Goal: Task Accomplishment & Management: Use online tool/utility

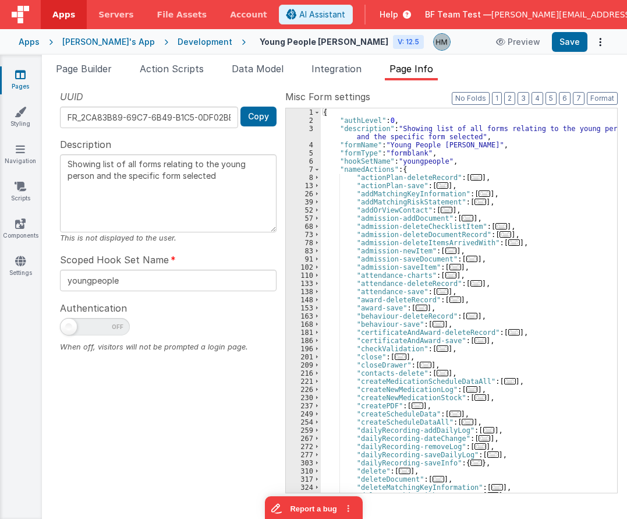
click at [180, 41] on div "Development" at bounding box center [205, 42] width 55 height 12
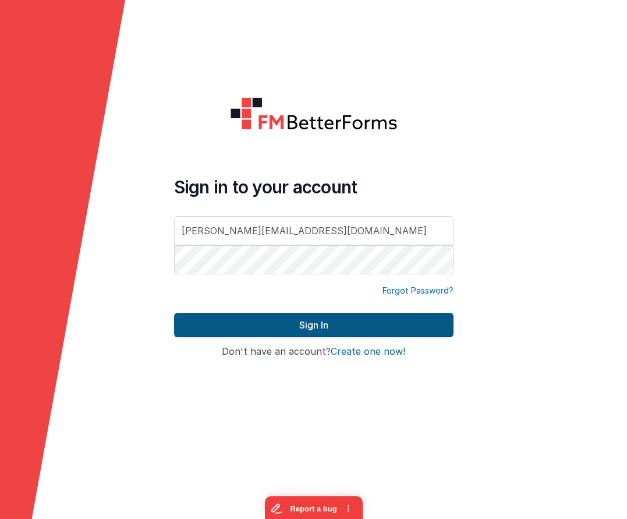
type input "[PERSON_NAME][EMAIL_ADDRESS][DOMAIN_NAME]"
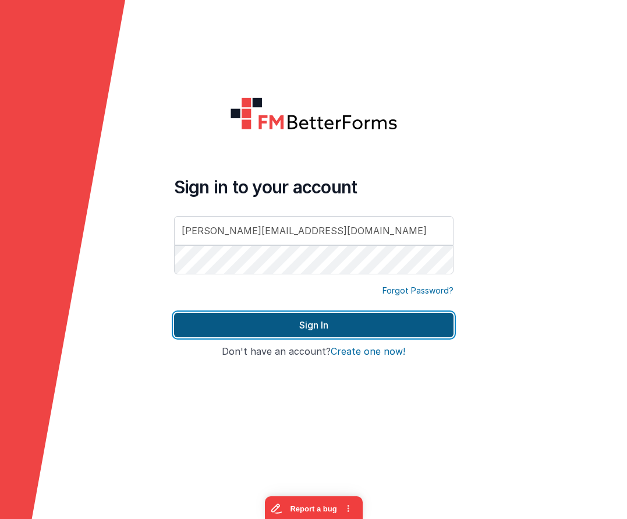
click at [316, 323] on button "Sign In" at bounding box center [314, 325] width 280 height 24
